Goal: Transaction & Acquisition: Purchase product/service

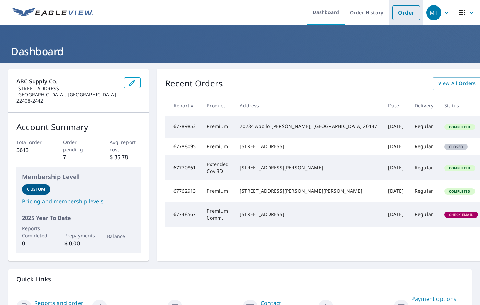
click at [411, 11] on link "Order" at bounding box center [406, 12] width 28 height 14
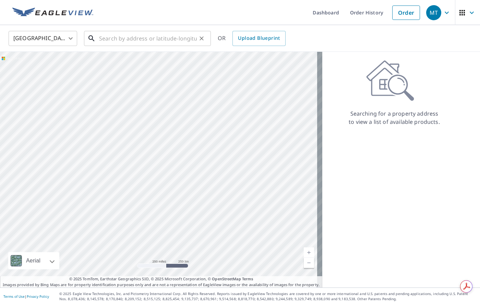
click at [113, 35] on input "text" at bounding box center [148, 38] width 98 height 19
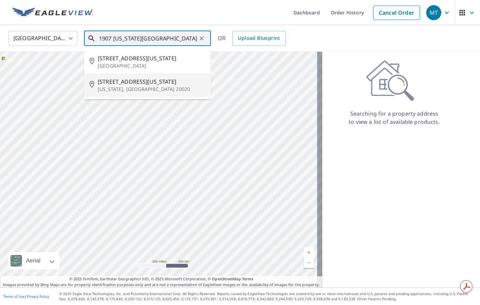
click at [128, 88] on p "[US_STATE], [GEOGRAPHIC_DATA] 20020" at bounding box center [152, 89] width 108 height 7
type input "[STREET_ADDRESS][US_STATE][US_STATE]"
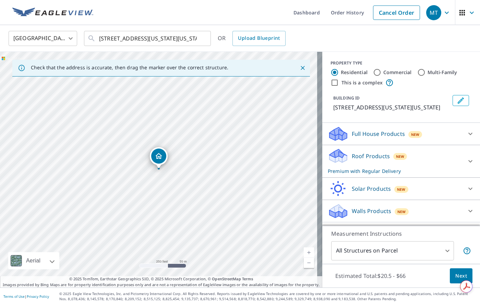
click at [455, 276] on span "Next" at bounding box center [461, 275] width 12 height 9
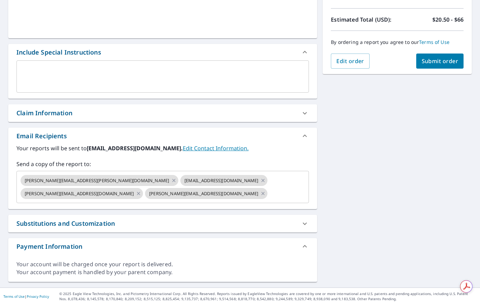
scroll to position [145, 0]
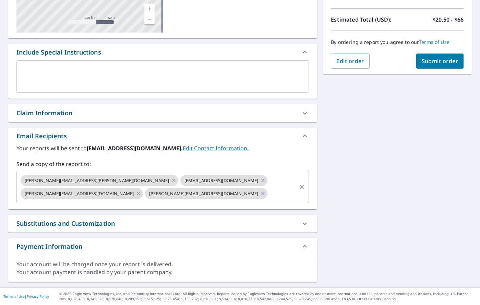
click at [172, 180] on icon at bounding box center [173, 179] width 3 height 3
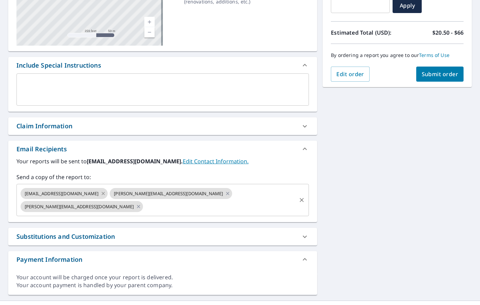
click at [100, 193] on icon at bounding box center [102, 193] width 5 height 8
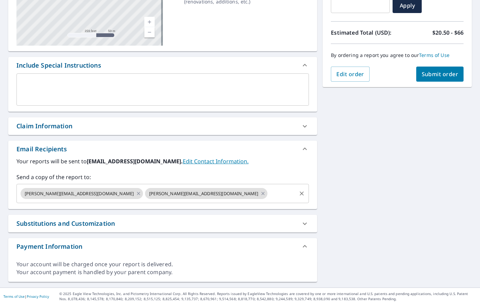
click at [136, 192] on icon at bounding box center [138, 193] width 5 height 8
click at [136, 196] on icon at bounding box center [138, 193] width 5 height 8
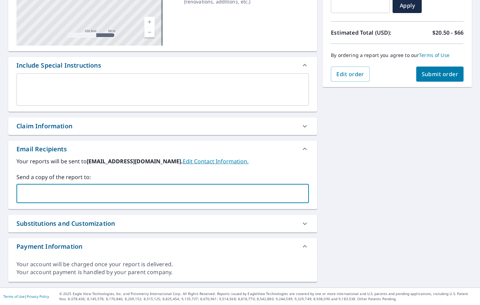
click at [47, 195] on input "text" at bounding box center [158, 193] width 276 height 13
type input "[EMAIL_ADDRESS][DOMAIN_NAME]"
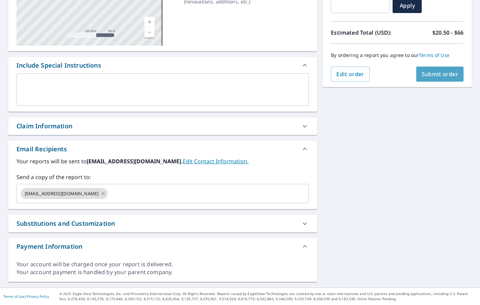
click at [426, 79] on button "Submit order" at bounding box center [440, 73] width 48 height 15
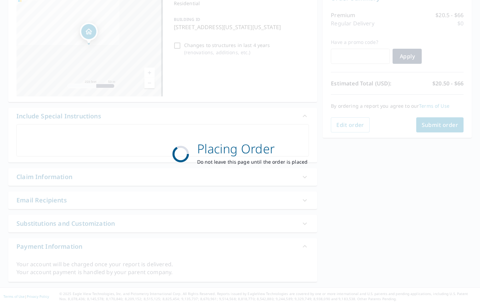
scroll to position [81, 0]
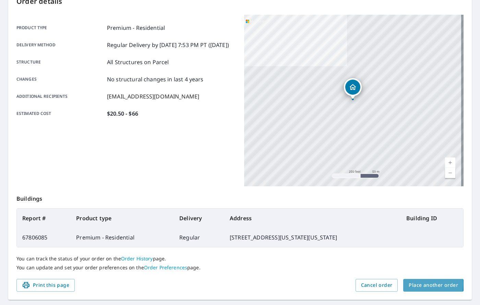
click at [403, 284] on button "Place another order" at bounding box center [433, 285] width 60 height 13
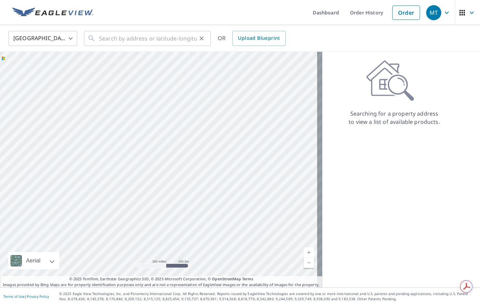
click at [93, 41] on icon at bounding box center [91, 38] width 8 height 8
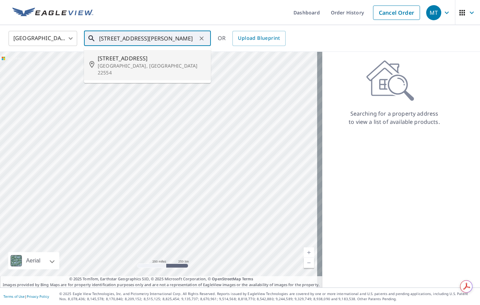
click at [123, 69] on li "[STREET_ADDRESS][PERSON_NAME]" at bounding box center [147, 65] width 127 height 30
type input "[STREET_ADDRESS][PERSON_NAME]"
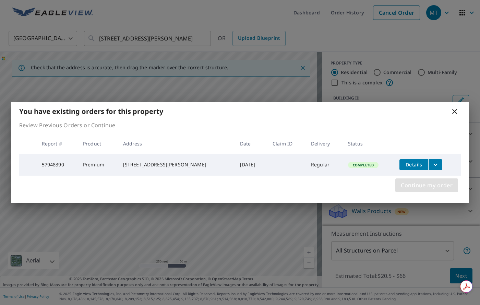
click at [432, 188] on span "Continue my order" at bounding box center [426, 185] width 52 height 10
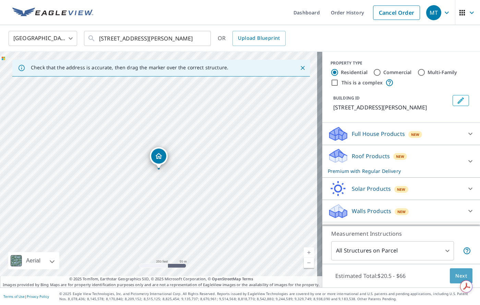
click at [457, 272] on span "Next" at bounding box center [461, 275] width 12 height 9
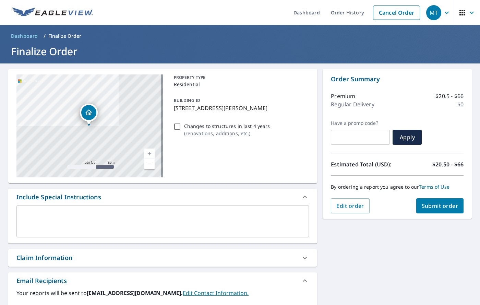
click at [474, 257] on div "[STREET_ADDRESS][PERSON_NAME] Aerial Road A standard road map Aerial A detailed…" at bounding box center [240, 247] width 480 height 368
click at [472, 255] on div "[STREET_ADDRESS][PERSON_NAME] Aerial Road A standard road map Aerial A detailed…" at bounding box center [240, 247] width 480 height 368
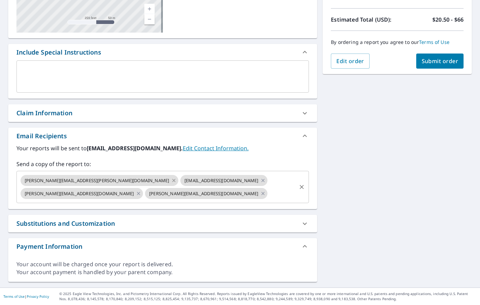
click at [171, 179] on icon at bounding box center [173, 180] width 5 height 8
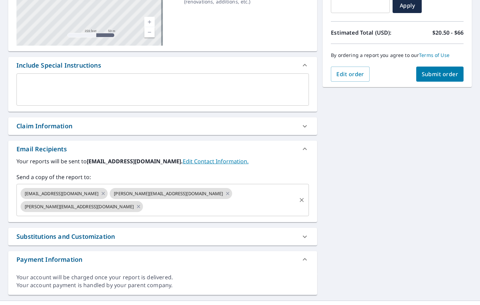
click at [225, 195] on icon at bounding box center [227, 193] width 5 height 8
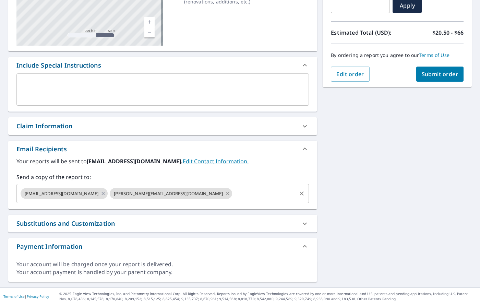
click at [225, 194] on icon at bounding box center [227, 193] width 5 height 8
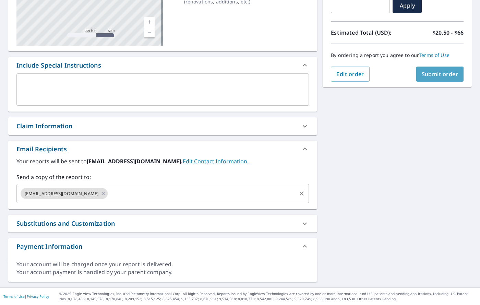
click at [424, 77] on span "Submit order" at bounding box center [439, 74] width 37 height 8
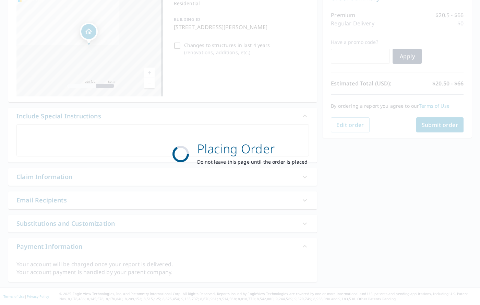
scroll to position [81, 0]
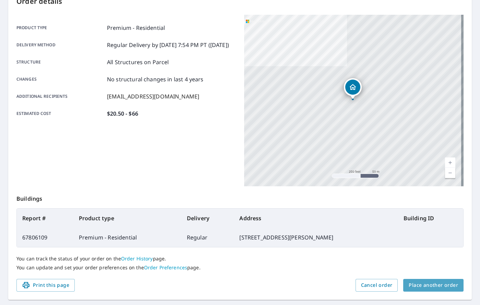
click at [436, 288] on span "Place another order" at bounding box center [432, 285] width 49 height 9
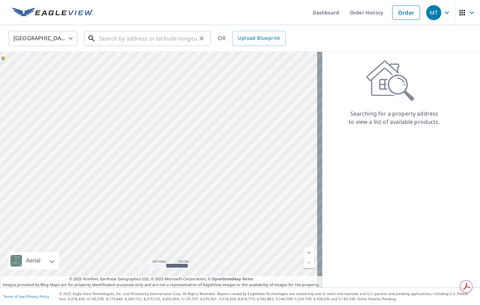
click at [109, 42] on input "text" at bounding box center [148, 38] width 98 height 19
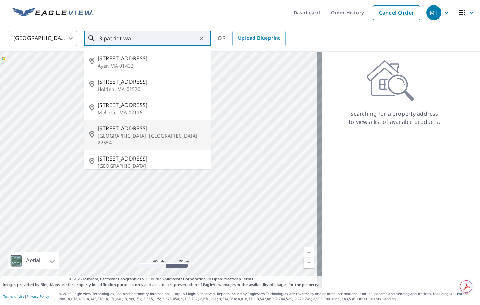
click at [109, 130] on span "[STREET_ADDRESS]" at bounding box center [152, 128] width 108 height 8
type input "[STREET_ADDRESS][PERSON_NAME]"
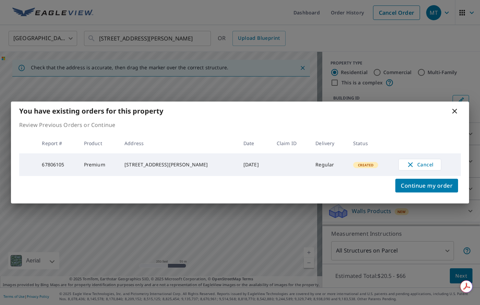
click at [457, 107] on icon at bounding box center [454, 111] width 8 height 8
